Goal: Communication & Community: Connect with others

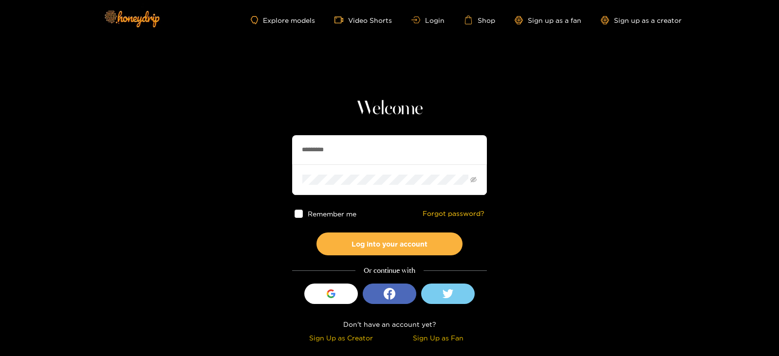
drag, startPoint x: 370, startPoint y: 156, endPoint x: 276, endPoint y: 170, distance: 95.0
click at [276, 170] on section "Welcome ********* Remember me Forgot password? Log into your account Or continu…" at bounding box center [389, 173] width 779 height 346
type input "******"
click at [317, 233] on button "Log into your account" at bounding box center [390, 244] width 146 height 23
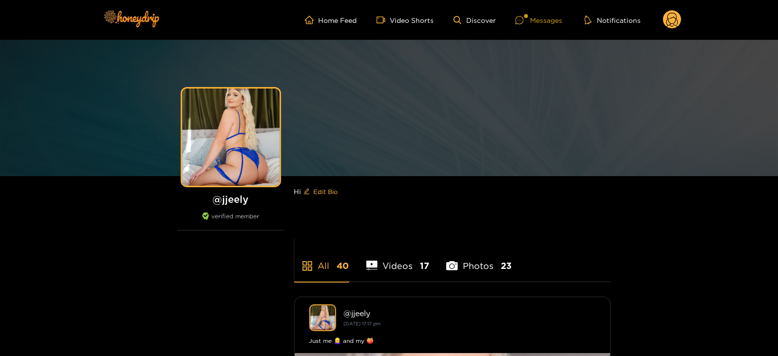
click at [536, 22] on div "Messages" at bounding box center [538, 20] width 47 height 11
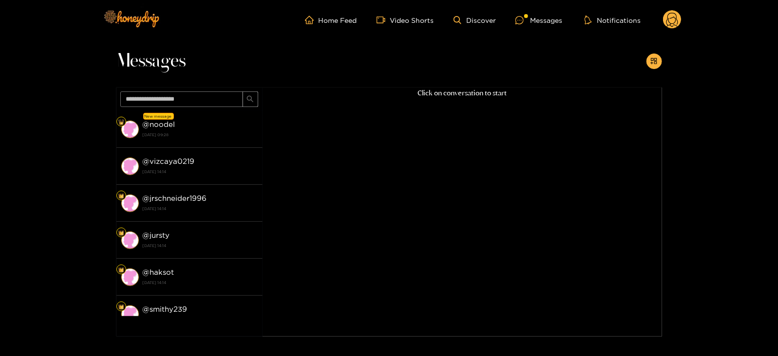
click at [209, 133] on strong "[DATE] 09:28" at bounding box center [200, 135] width 115 height 9
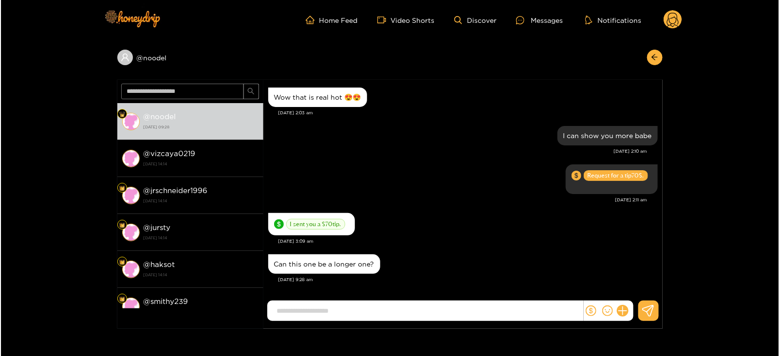
scroll to position [841, 0]
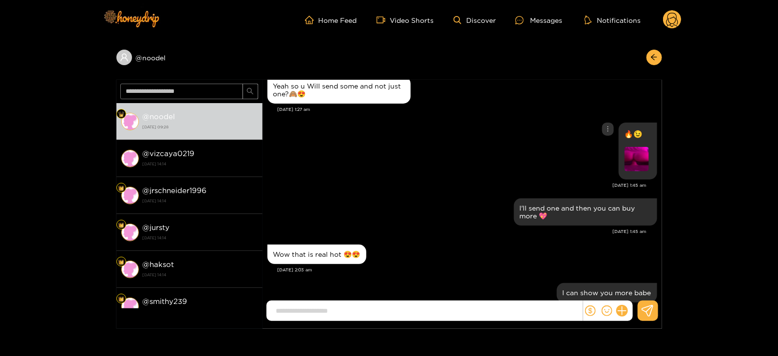
click at [638, 149] on img at bounding box center [636, 159] width 24 height 24
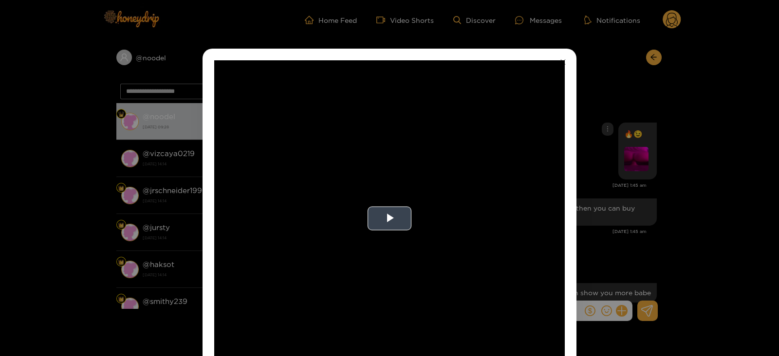
click at [386, 200] on video "Video Player" at bounding box center [389, 218] width 351 height 317
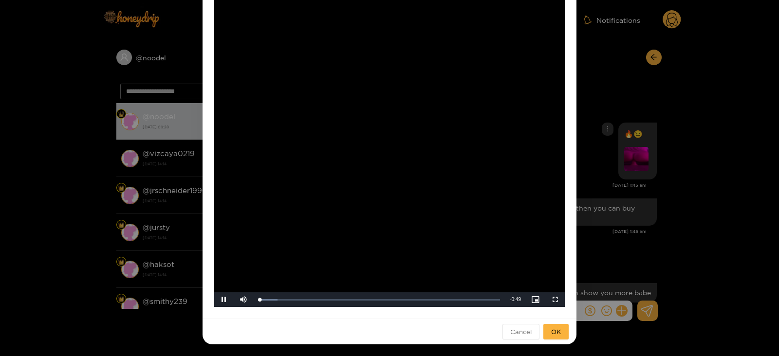
scroll to position [998, 0]
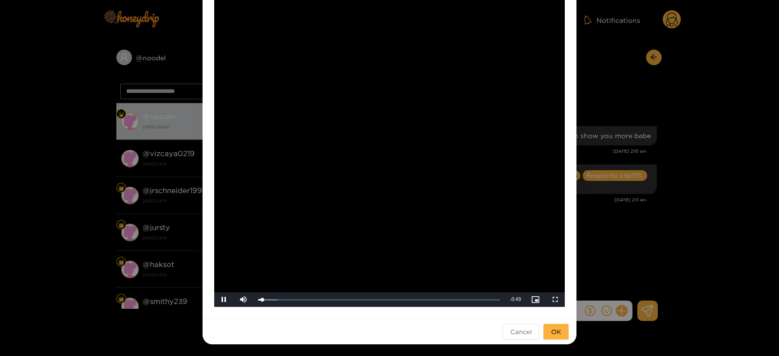
click at [408, 185] on video "Video Player" at bounding box center [389, 149] width 351 height 317
click at [635, 129] on div "**********" at bounding box center [389, 178] width 779 height 356
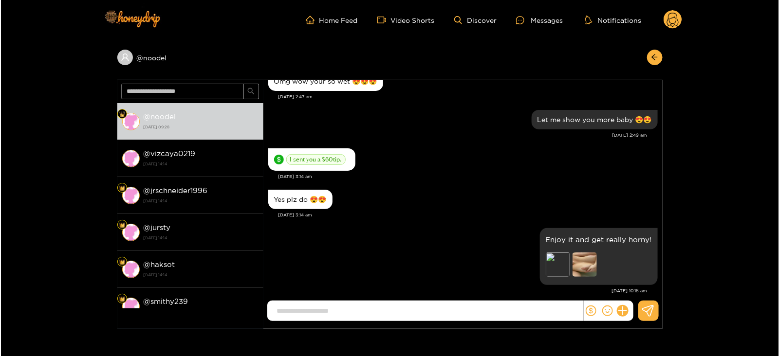
scroll to position [181, 0]
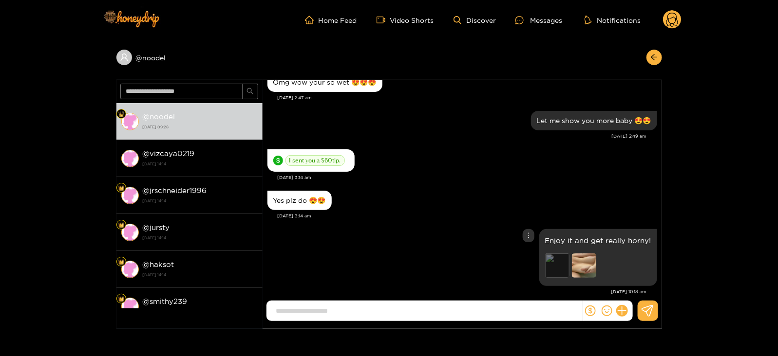
click at [560, 265] on div "Preview" at bounding box center [557, 266] width 24 height 24
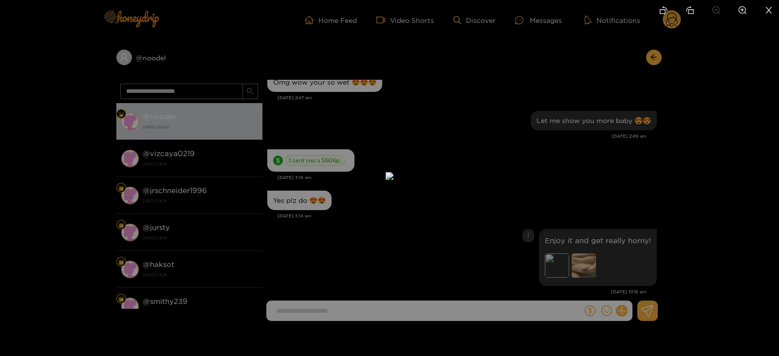
click at [684, 188] on div at bounding box center [389, 178] width 779 height 356
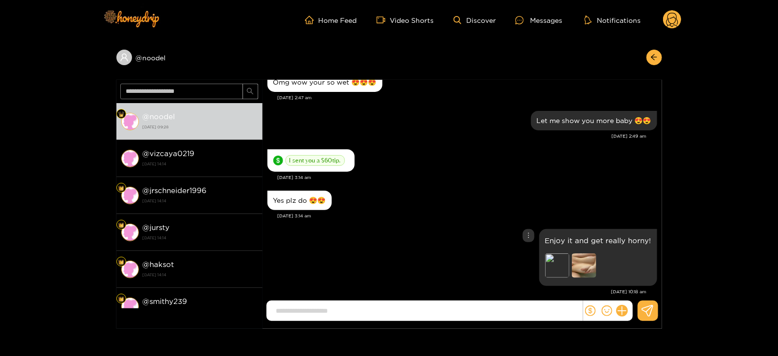
click at [586, 263] on img at bounding box center [584, 266] width 24 height 24
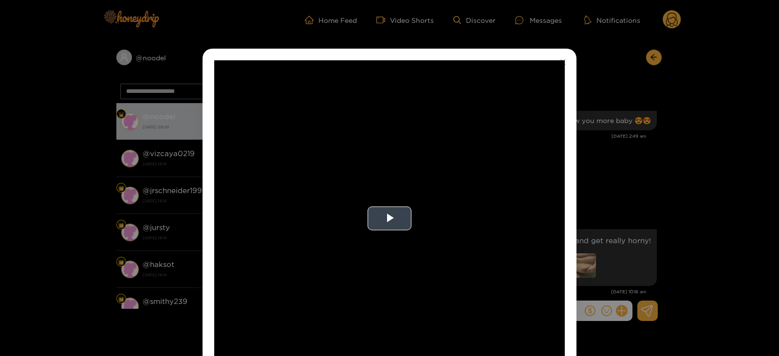
click at [437, 195] on video "Video Player" at bounding box center [389, 218] width 351 height 317
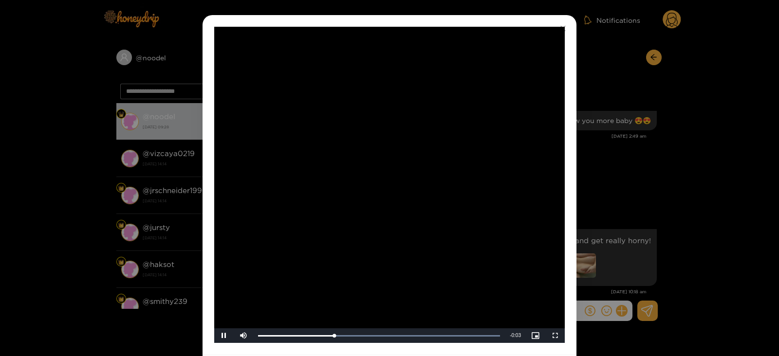
click at [394, 320] on video "Video Player" at bounding box center [389, 185] width 351 height 317
click at [413, 335] on div "Loaded : 100.00% 0:03 0:03" at bounding box center [379, 336] width 252 height 15
click at [438, 192] on video "Video Player" at bounding box center [389, 185] width 351 height 317
click at [644, 164] on div "**********" at bounding box center [389, 178] width 779 height 356
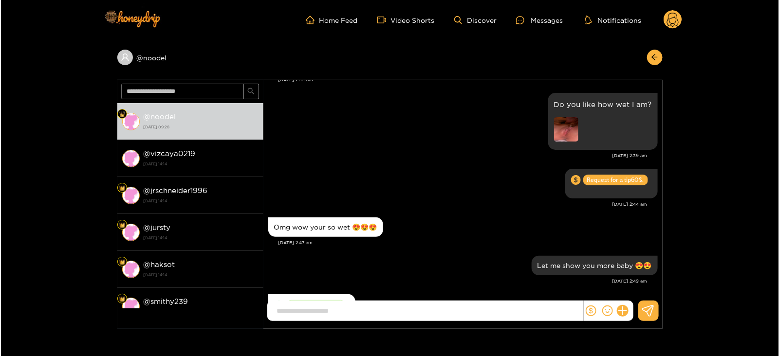
scroll to position [0, 0]
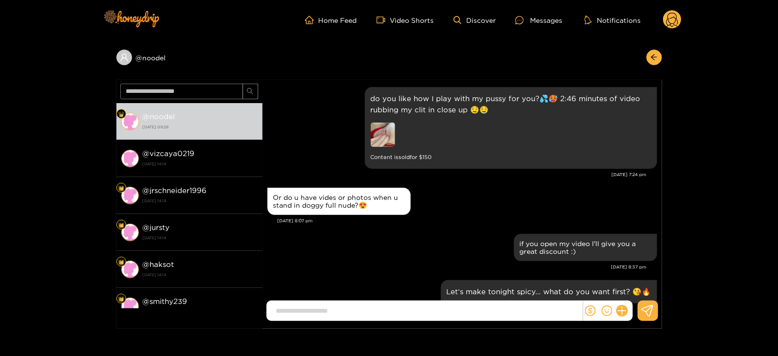
click at [565, 202] on div "Or do u have vides or photos when u stand in doggy full nude?😍" at bounding box center [462, 202] width 390 height 32
click at [391, 140] on img at bounding box center [383, 135] width 24 height 24
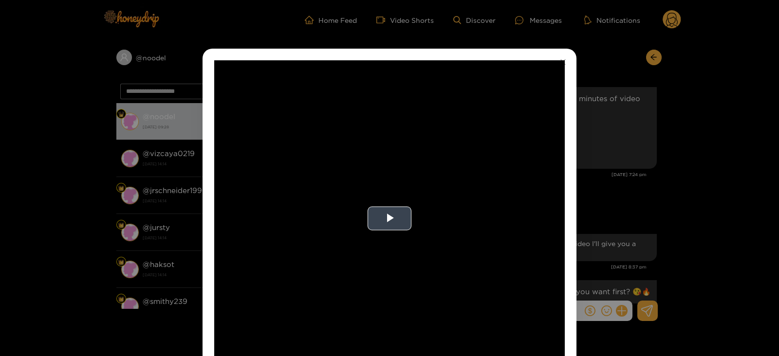
click at [457, 209] on video "Video Player" at bounding box center [389, 218] width 351 height 317
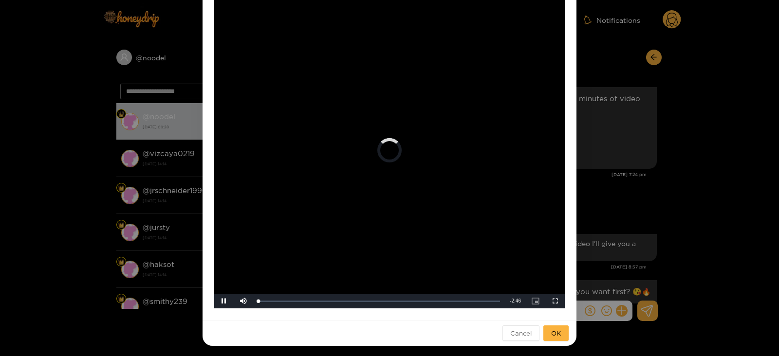
scroll to position [69, 0]
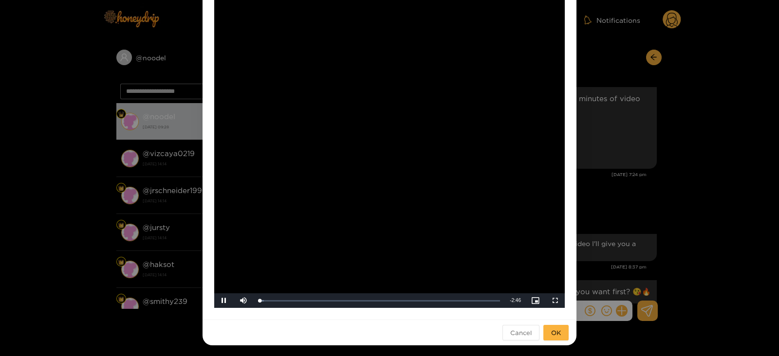
click at [470, 188] on video "Video Player" at bounding box center [389, 150] width 351 height 317
click at [420, 197] on video "Video Player" at bounding box center [389, 150] width 351 height 317
click at [616, 173] on div "**********" at bounding box center [389, 178] width 779 height 356
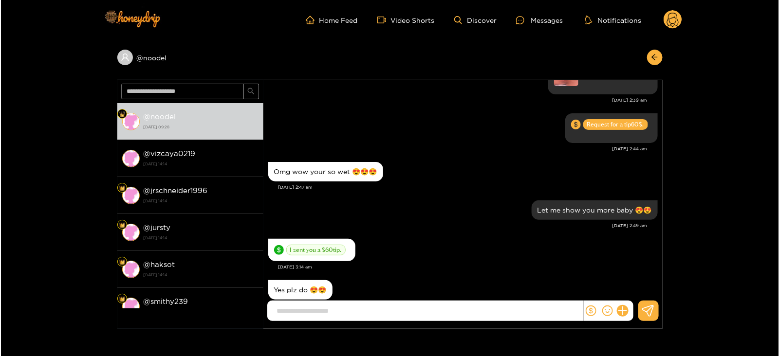
scroll to position [1283, 0]
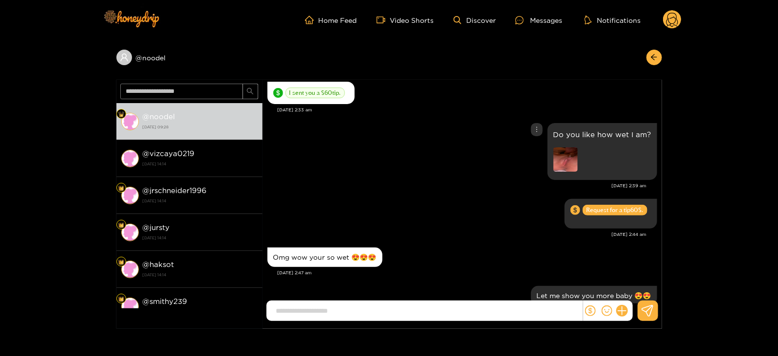
click at [573, 154] on img at bounding box center [565, 160] width 24 height 24
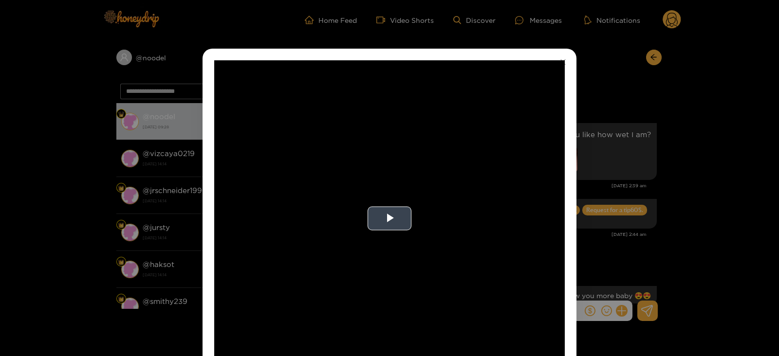
click at [449, 211] on video "Video Player" at bounding box center [389, 218] width 351 height 317
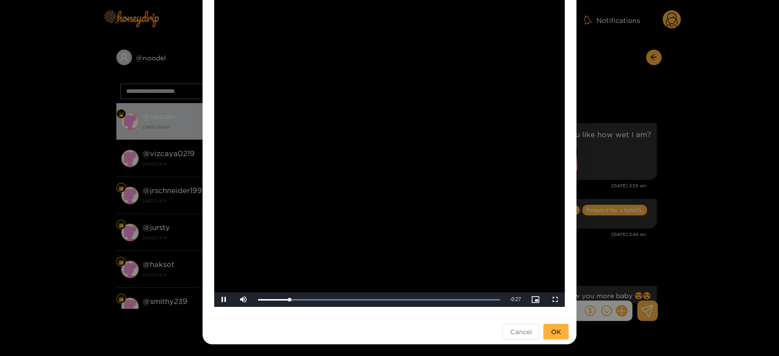
click at [436, 159] on video "Video Player" at bounding box center [389, 149] width 351 height 317
click at [641, 126] on div "**********" at bounding box center [389, 178] width 779 height 356
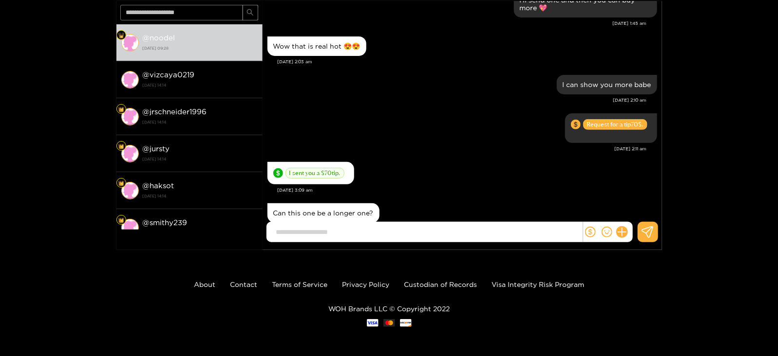
scroll to position [0, 0]
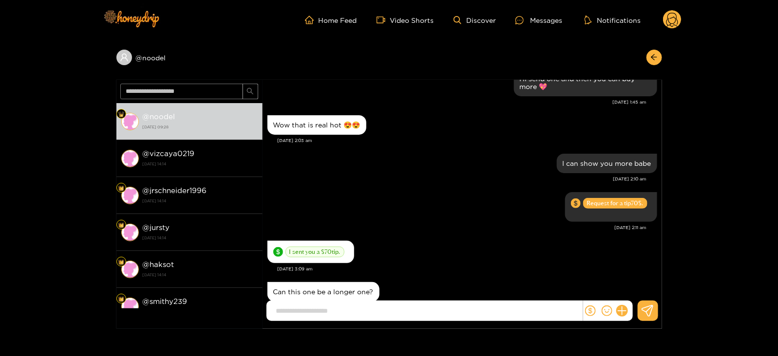
click at [669, 21] on icon at bounding box center [672, 21] width 12 height 17
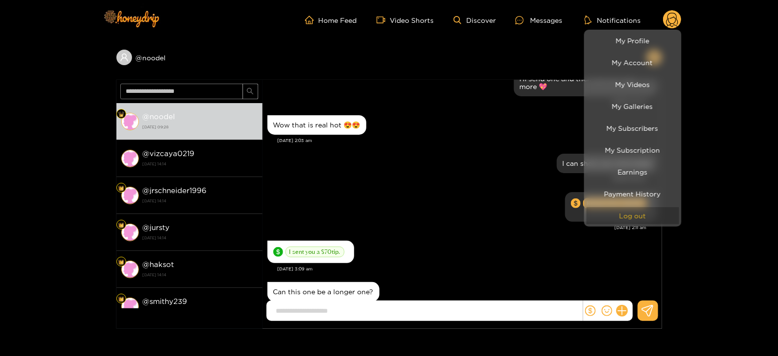
click at [598, 215] on button "Log out" at bounding box center [632, 215] width 93 height 17
